Goal: Information Seeking & Learning: Find specific fact

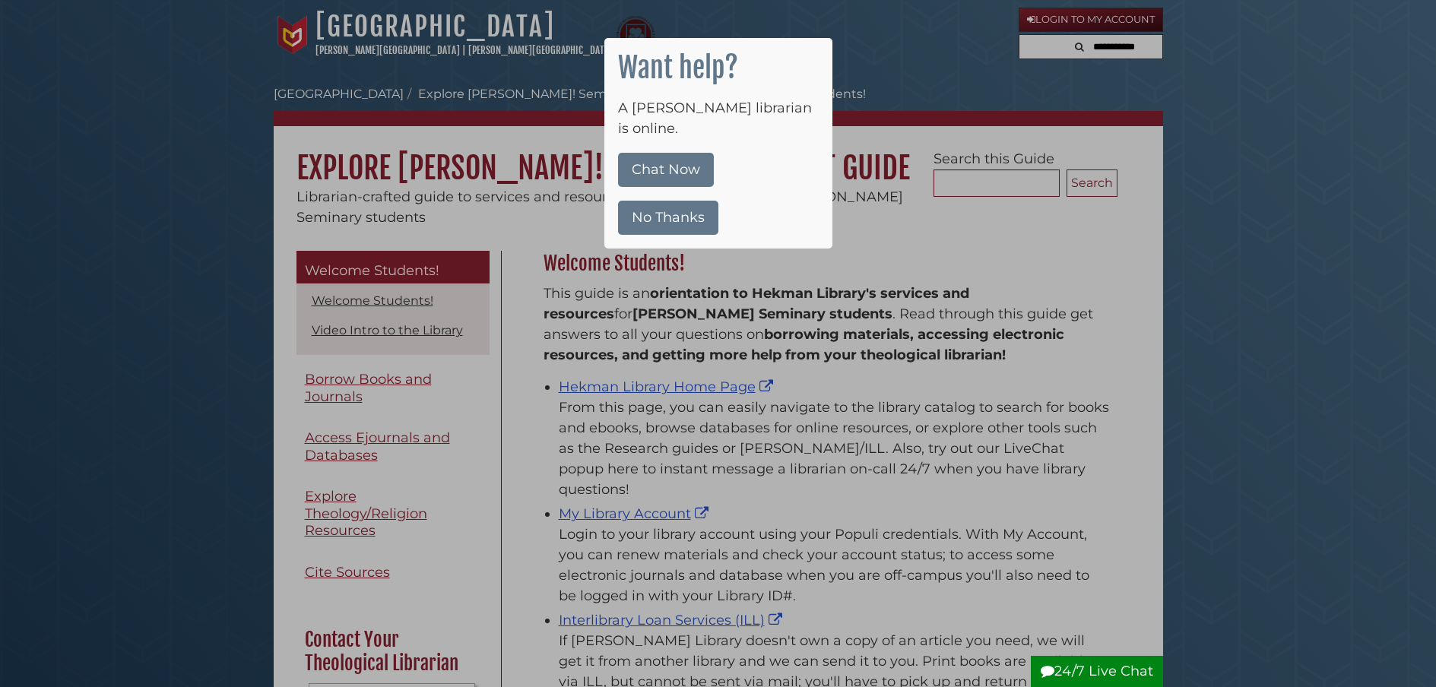
scroll to position [224, 582]
click at [689, 204] on button "No Thanks" at bounding box center [668, 218] width 100 height 34
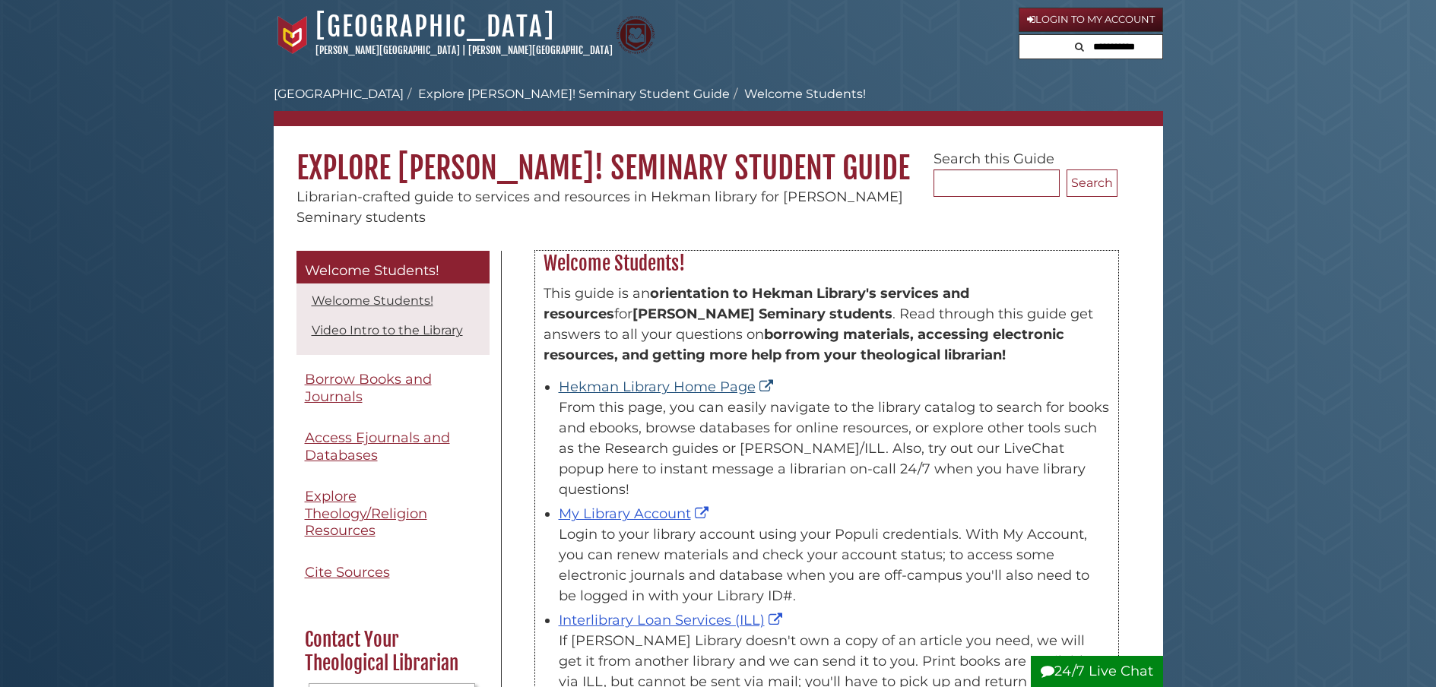
click at [635, 387] on link "Hekman Library Home Page" at bounding box center [668, 387] width 218 height 17
click at [610, 384] on link "Hekman Library Home Page" at bounding box center [668, 387] width 218 height 17
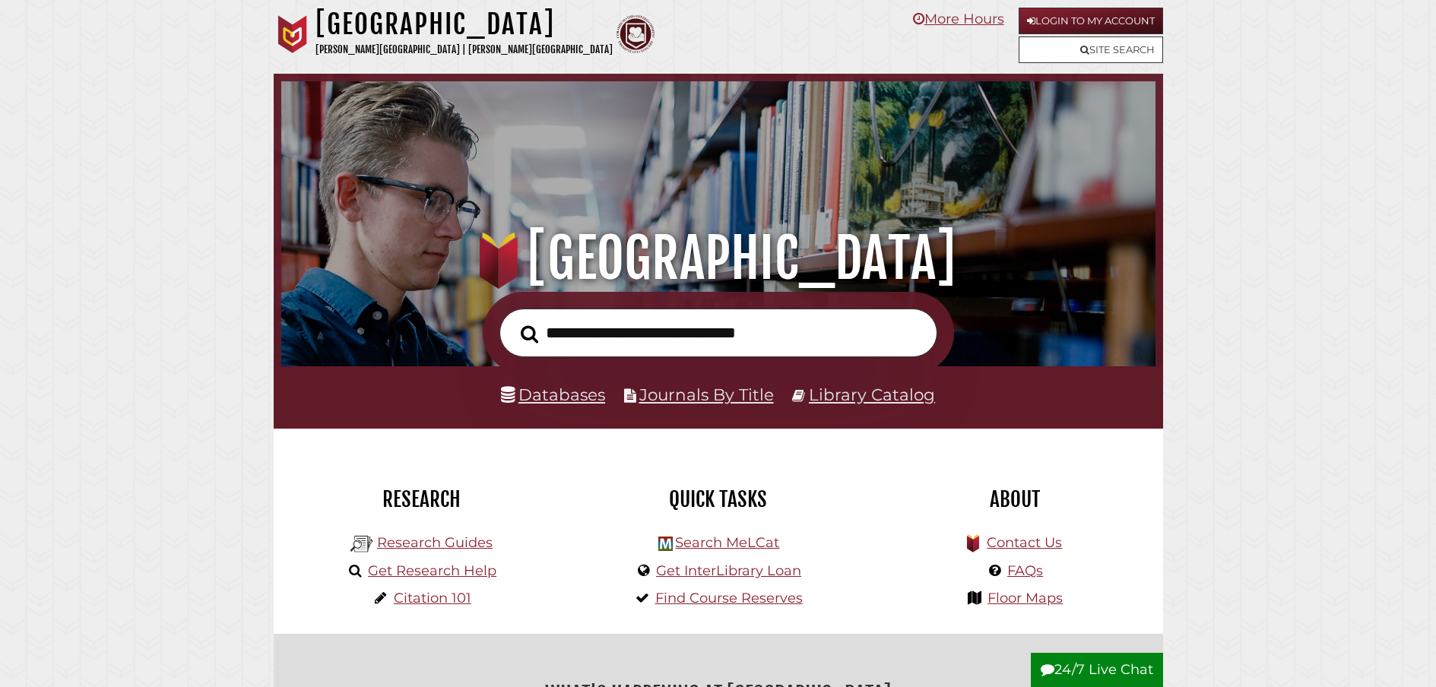
scroll to position [289, 867]
click at [566, 338] on input "text" at bounding box center [718, 333] width 438 height 49
click at [565, 398] on link "Databases" at bounding box center [553, 395] width 104 height 20
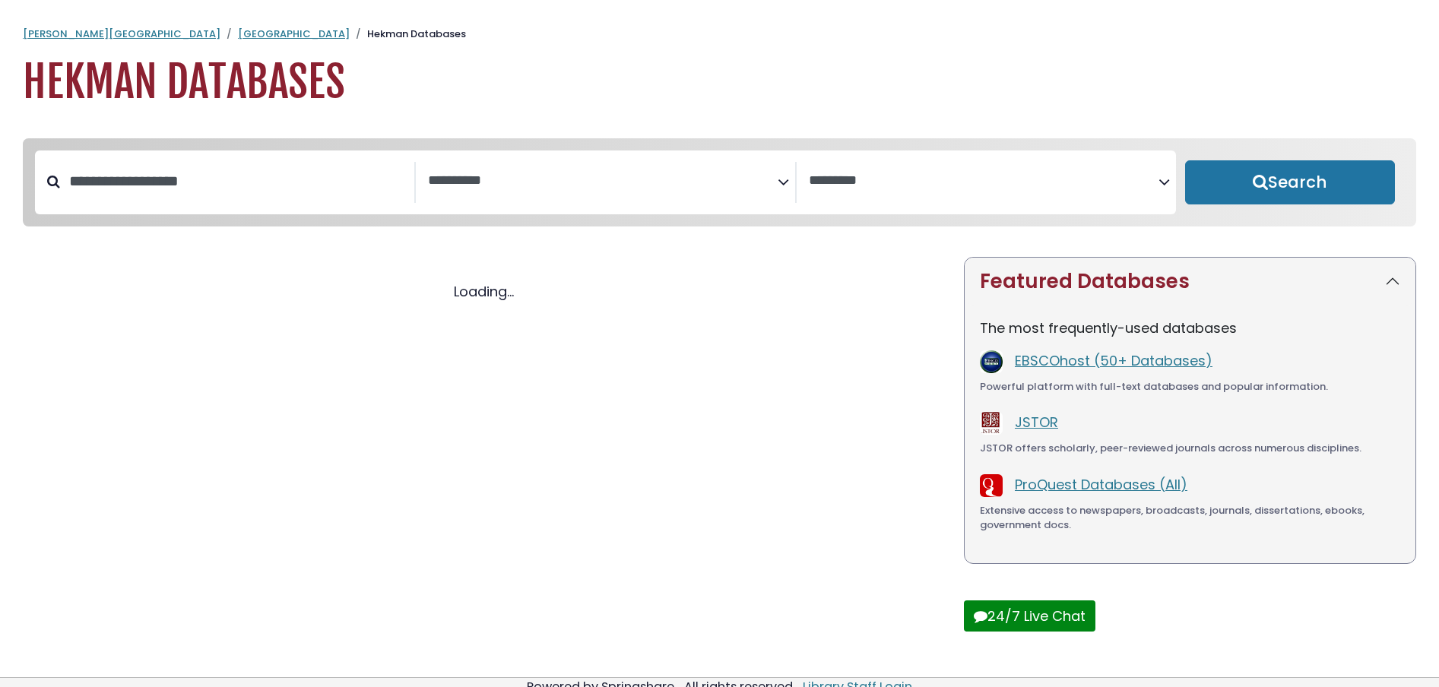
select select "Database Subject Filter"
select select "Database Vendors Filter"
select select "Database Subject Filter"
select select "Database Vendors Filter"
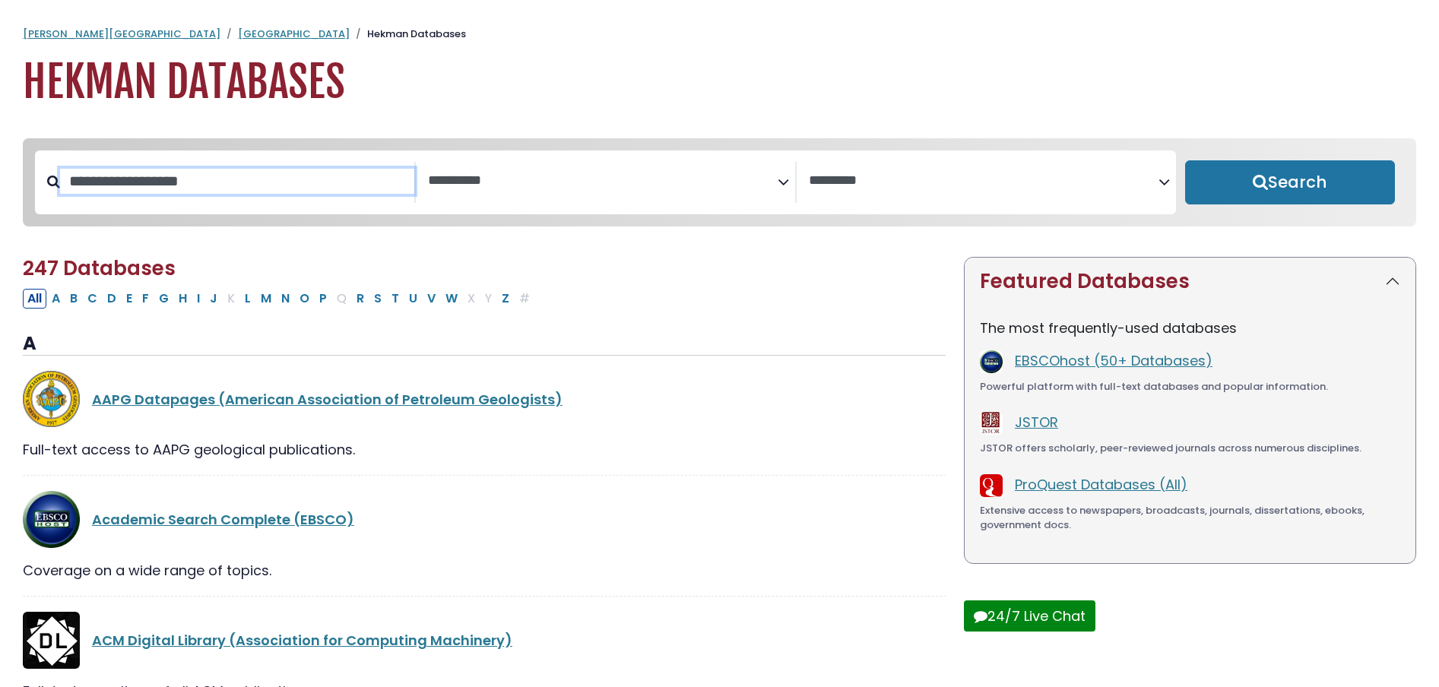
click at [193, 179] on input "Search database by title or keyword" at bounding box center [237, 181] width 354 height 25
type input "****"
click at [1289, 183] on button "Search" at bounding box center [1290, 182] width 210 height 44
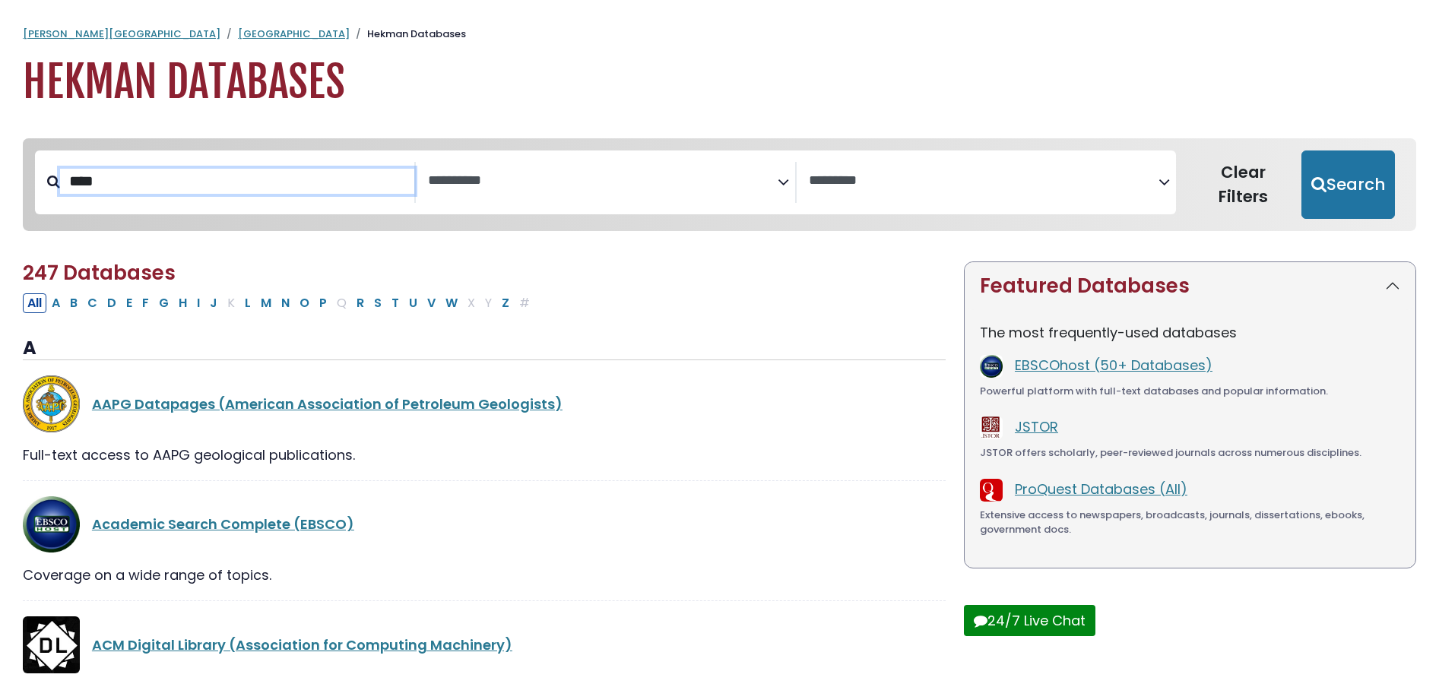
select select "Database Subject Filter"
select select "Database Vendors Filter"
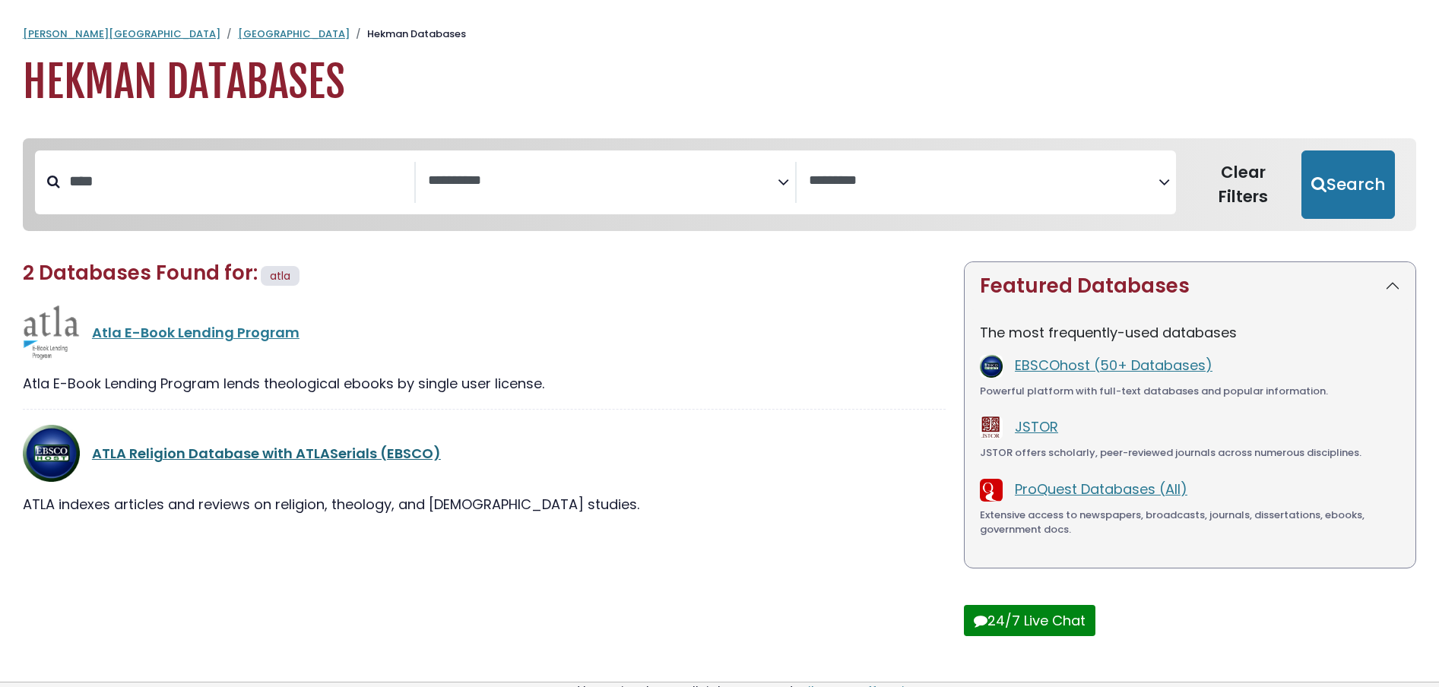
click at [200, 448] on link "ATLA Religion Database with ATLASerials (EBSCO)" at bounding box center [266, 453] width 349 height 19
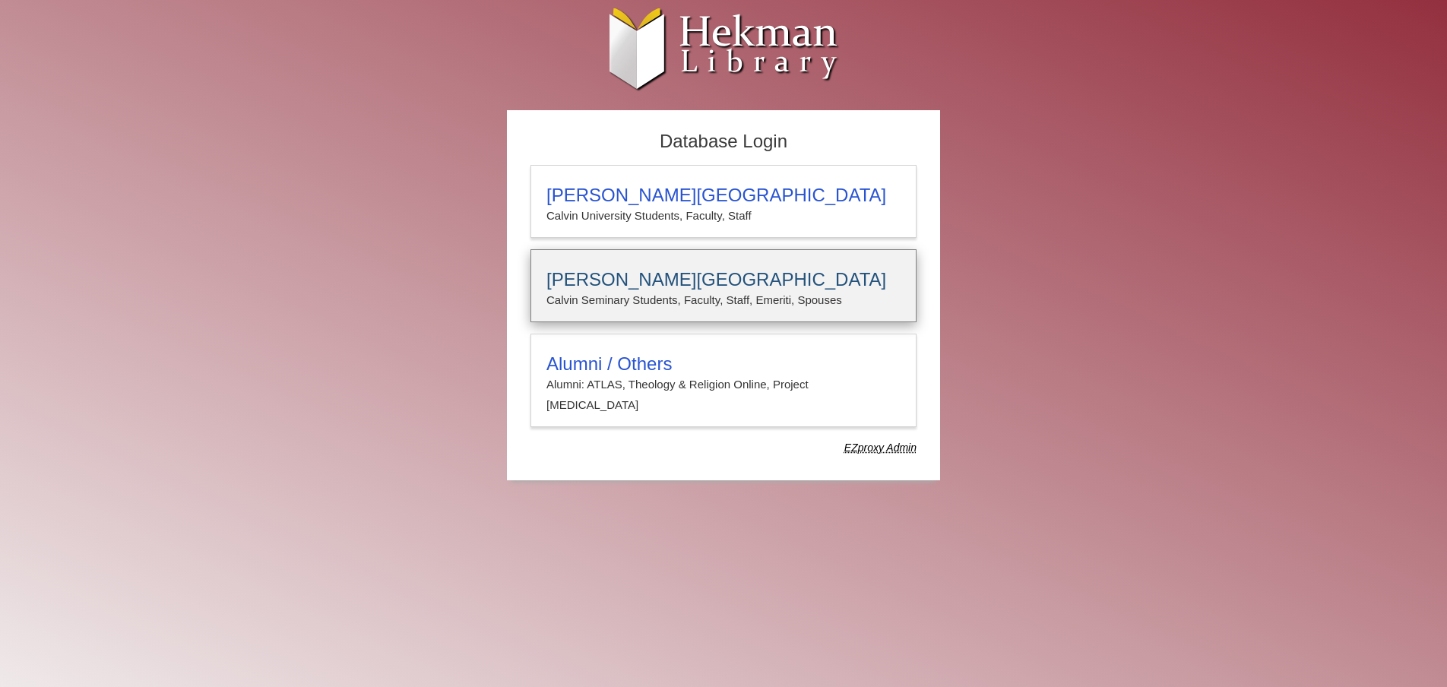
click at [661, 286] on h3 "Calvin Theological Seminary" at bounding box center [724, 279] width 354 height 21
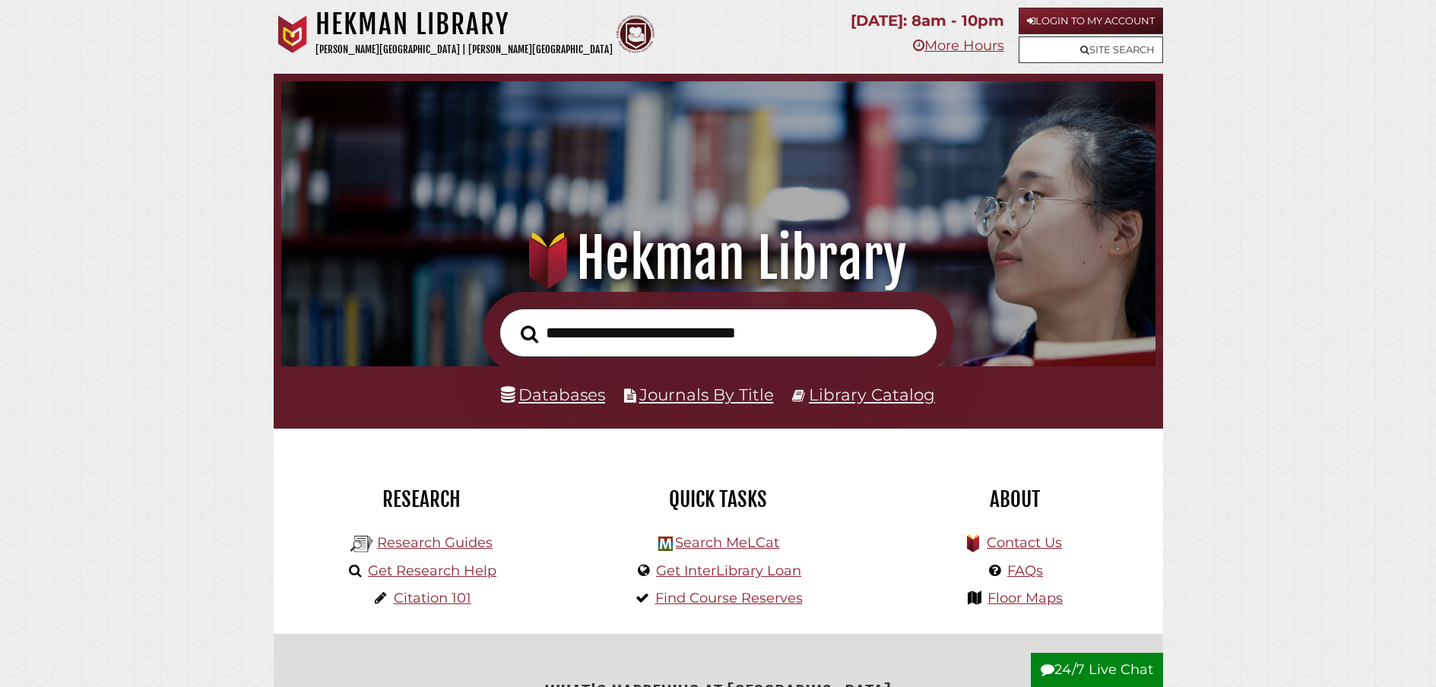
scroll to position [289, 867]
type input "**********"
click at [529, 334] on button "Search" at bounding box center [529, 334] width 33 height 27
